Goal: Communication & Community: Share content

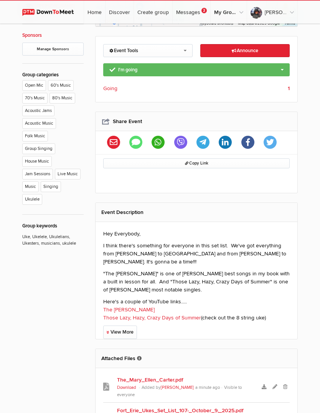
scroll to position [353, 0]
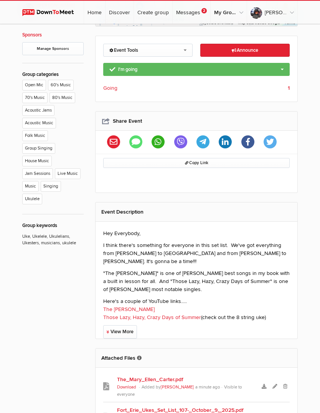
click at [130, 325] on link "View More" at bounding box center [120, 331] width 34 height 13
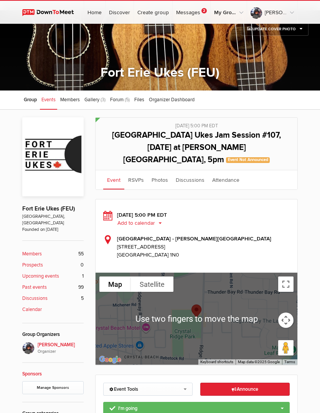
scroll to position [19, 0]
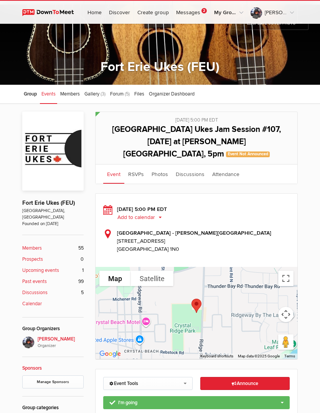
click at [241, 381] on span "Announce This announcement goes out to all group members. Additionally, three e…" at bounding box center [245, 384] width 26 height 6
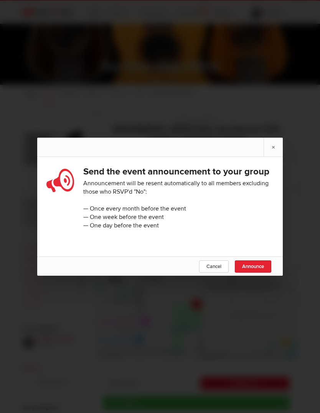
click at [258, 270] on span "Announce" at bounding box center [253, 267] width 22 height 6
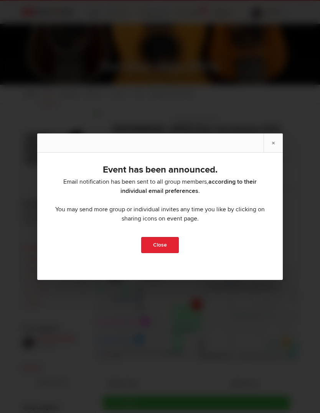
click at [205, 261] on div "Event has been announced. Email notification has been sent to all group members…" at bounding box center [160, 207] width 246 height 108
click at [168, 253] on link "Close" at bounding box center [160, 245] width 38 height 16
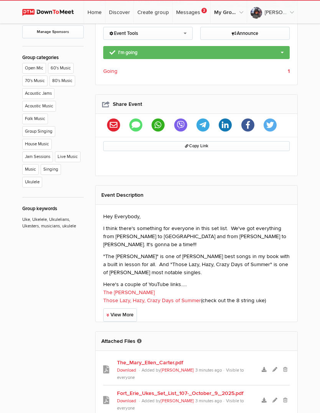
scroll to position [369, 0]
click at [127, 308] on link "View More" at bounding box center [120, 314] width 34 height 13
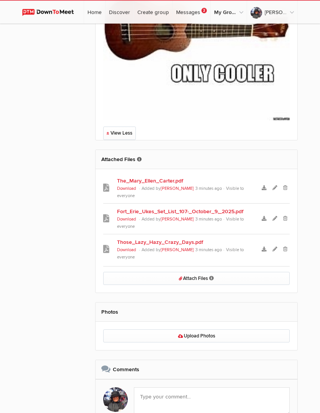
scroll to position [831, 0]
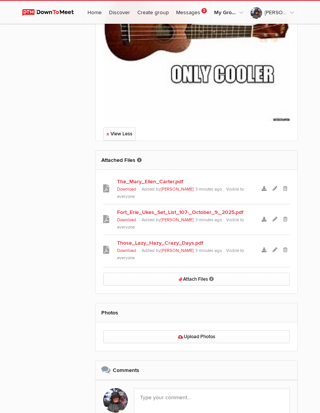
click at [190, 330] on link "Upload Photos" at bounding box center [196, 336] width 186 height 13
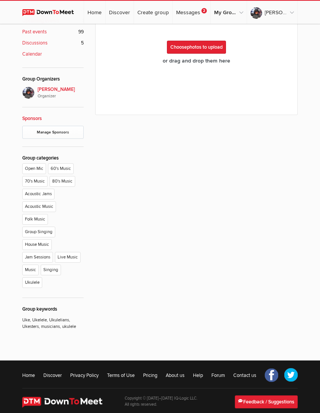
scroll to position [104, 0]
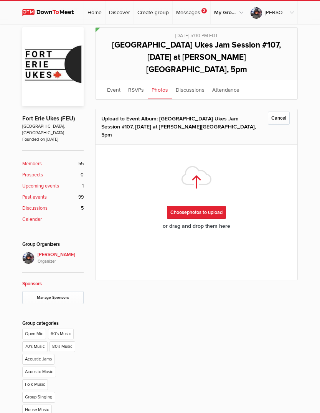
click at [208, 206] on link "Choose more photos to upload" at bounding box center [196, 212] width 59 height 13
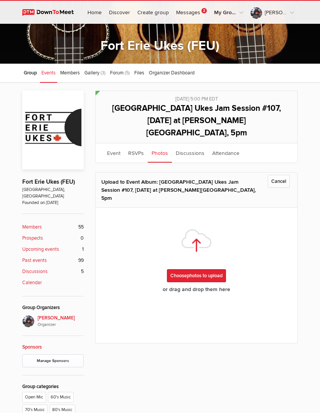
scroll to position [35, 0]
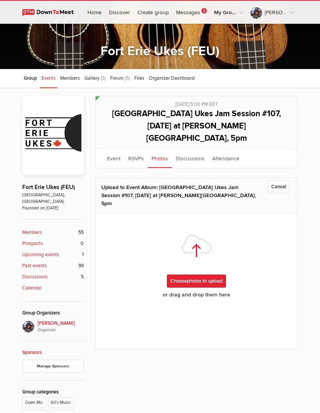
click at [282, 180] on link "Cancel" at bounding box center [279, 186] width 22 height 13
